Goal: Find specific page/section: Find specific page/section

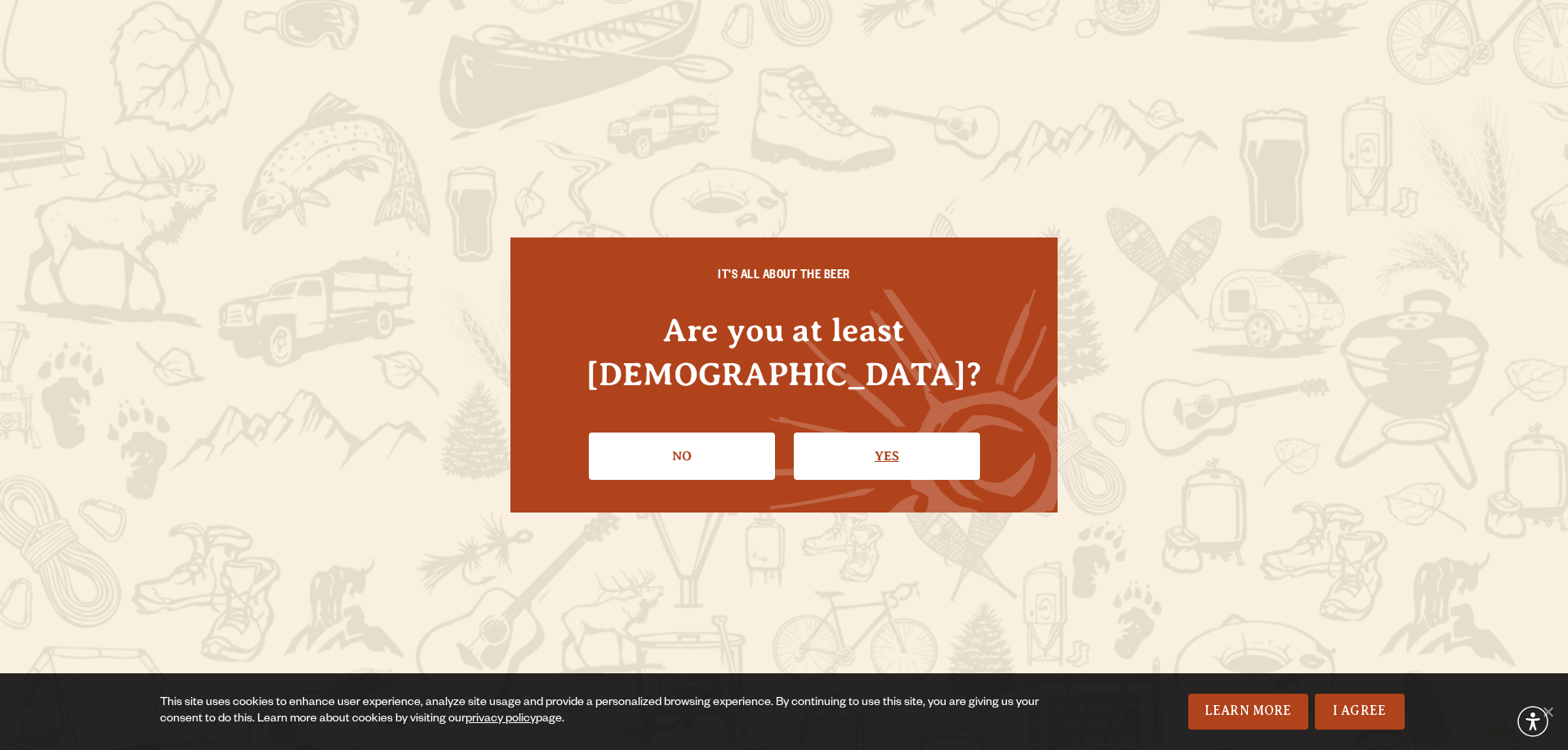
click at [847, 433] on link "Yes" at bounding box center [887, 457] width 186 height 47
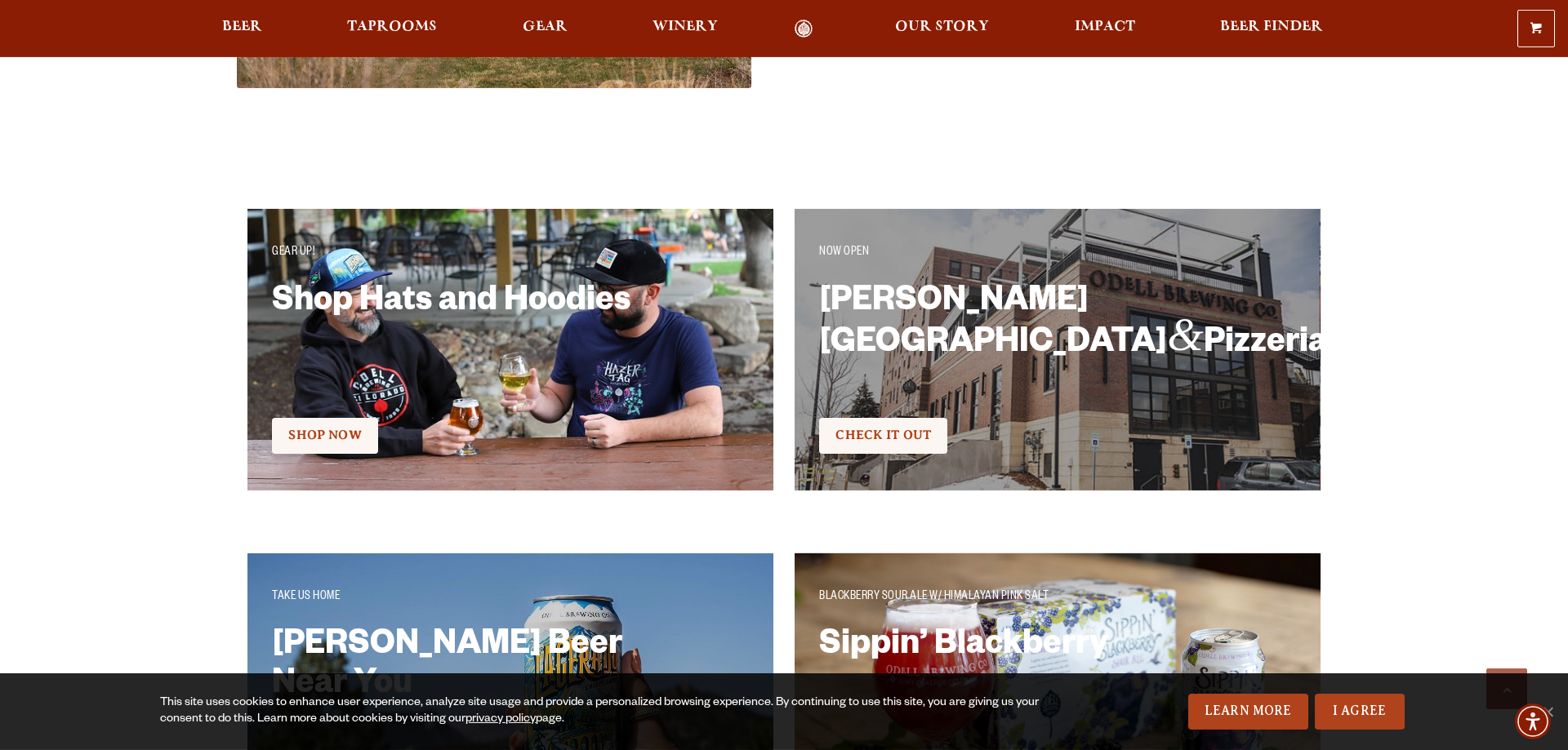
scroll to position [2915, 0]
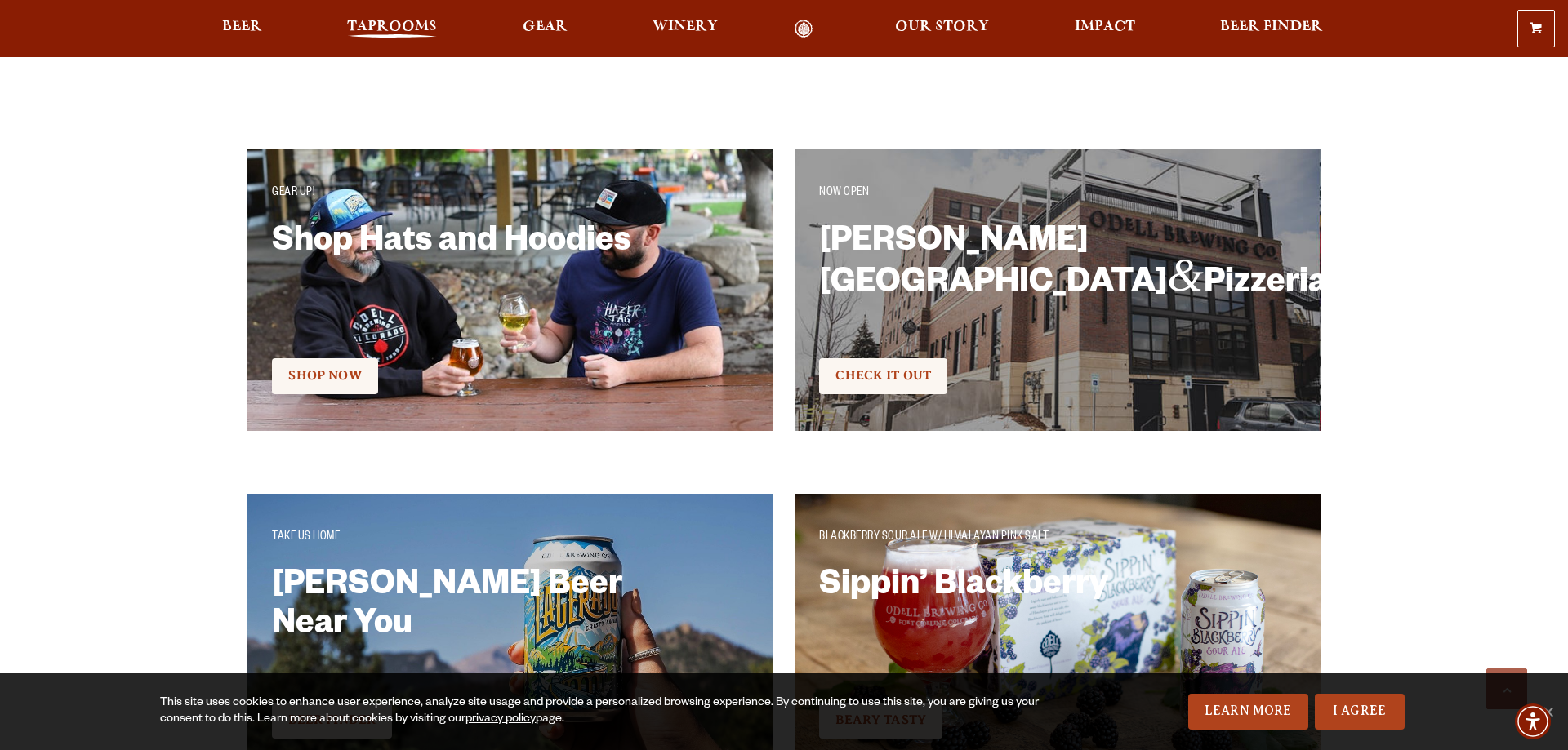
click at [385, 21] on span "Taprooms" at bounding box center [392, 27] width 90 height 13
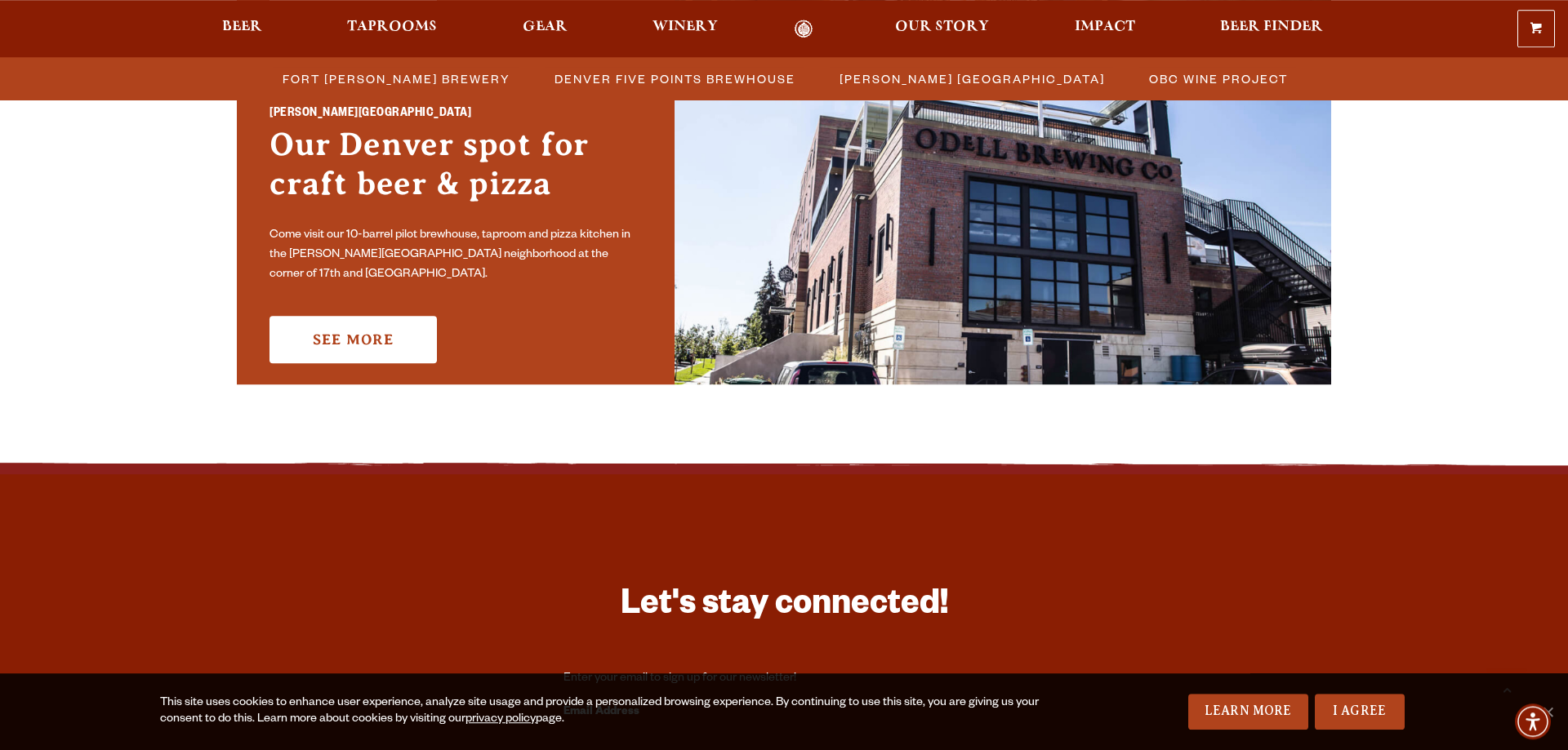
scroll to position [1249, 0]
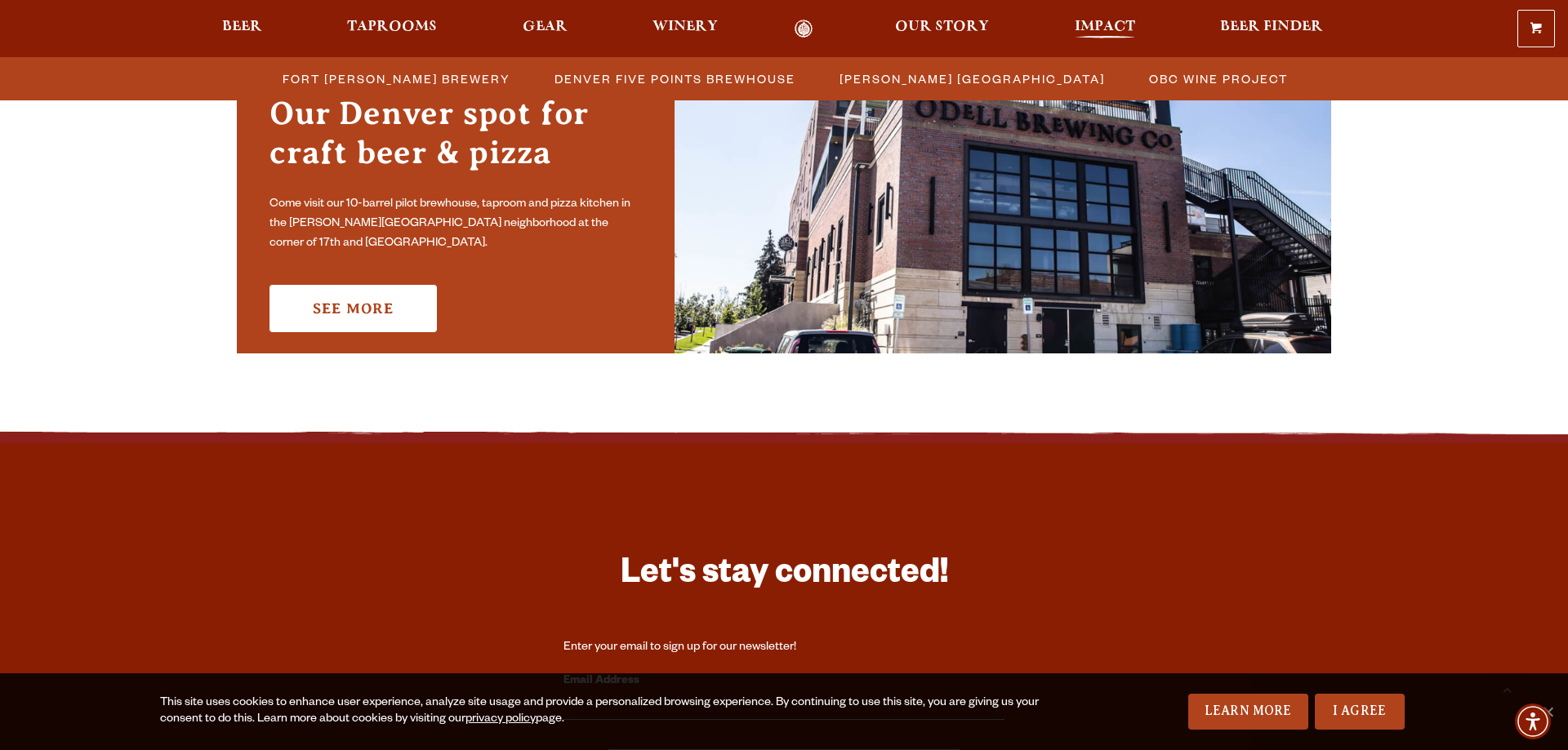
click at [1110, 21] on span "Impact" at bounding box center [1104, 27] width 60 height 13
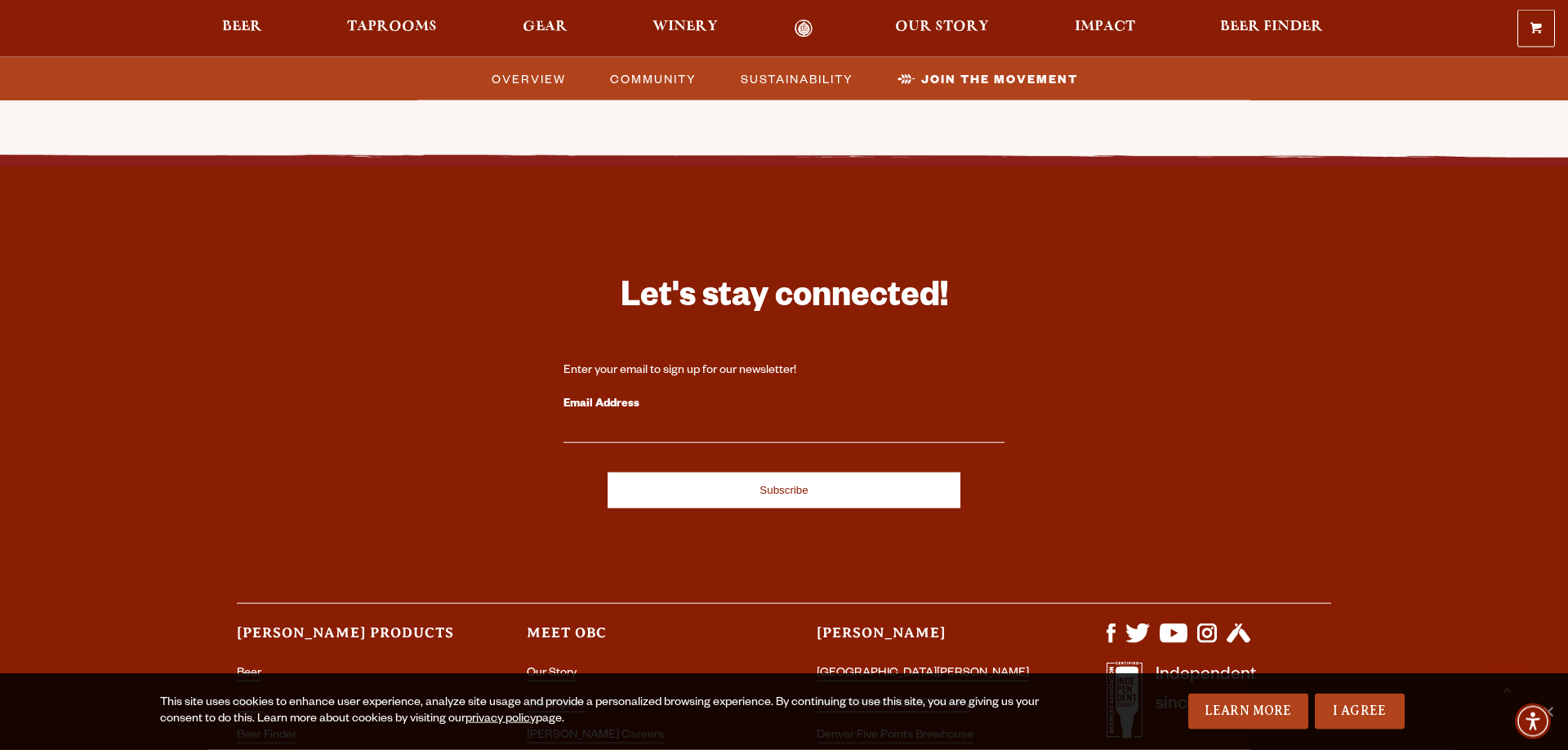
scroll to position [4813, 0]
